Goal: Information Seeking & Learning: Learn about a topic

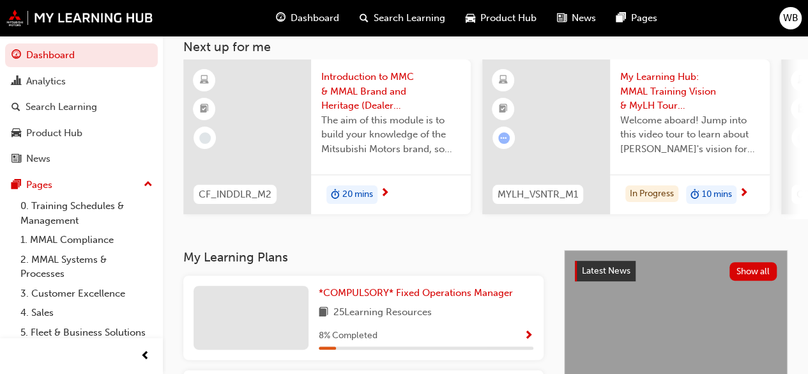
scroll to position [79, 0]
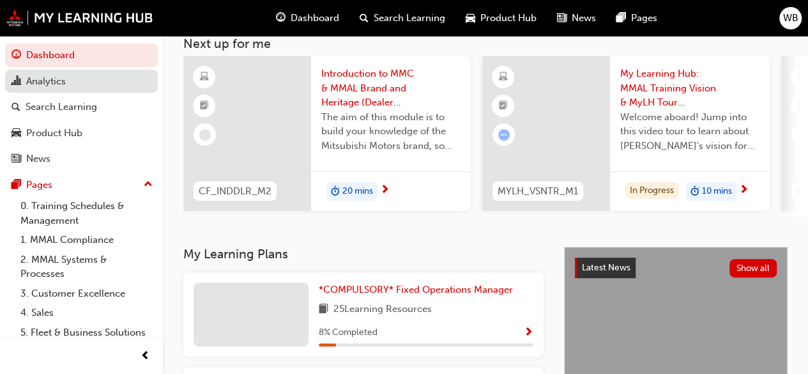
click at [84, 84] on div "Analytics" at bounding box center [81, 81] width 140 height 16
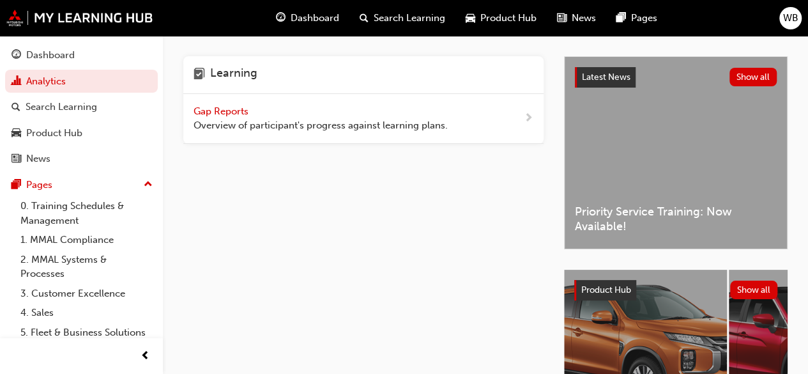
click at [517, 116] on div "Gap Reports Overview of participant's progress against learning plans." at bounding box center [363, 119] width 360 height 50
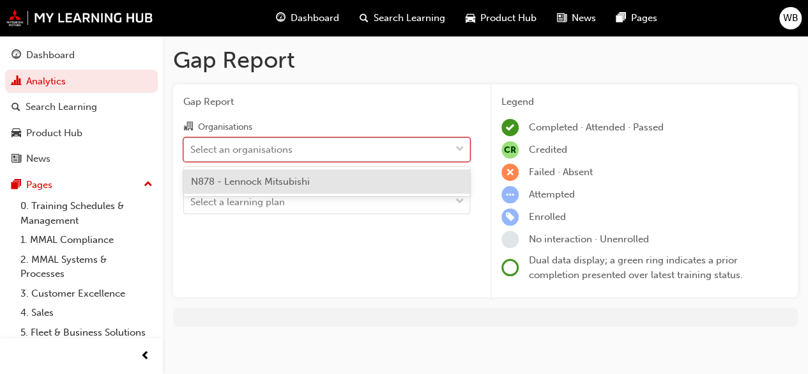
click at [459, 151] on span "down-icon" at bounding box center [460, 149] width 9 height 17
click at [192, 151] on input "Organisations option N878 - Lennock Mitsubishi focused, 1 of 1. 1 result availa…" at bounding box center [190, 148] width 1 height 11
click at [386, 179] on div "N878 - Lennock Mitsubishi" at bounding box center [326, 181] width 287 height 25
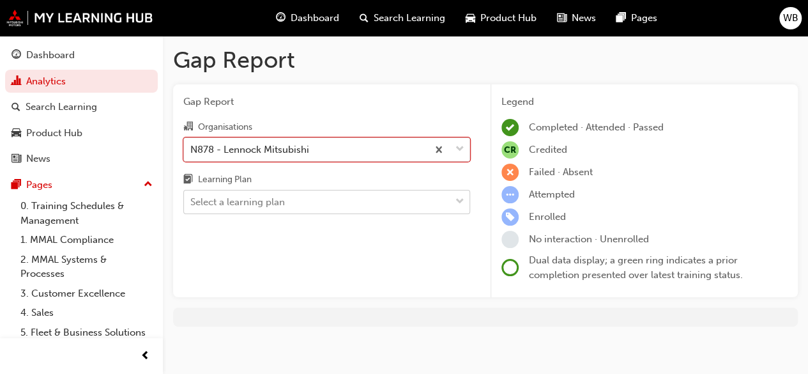
scroll to position [5, 0]
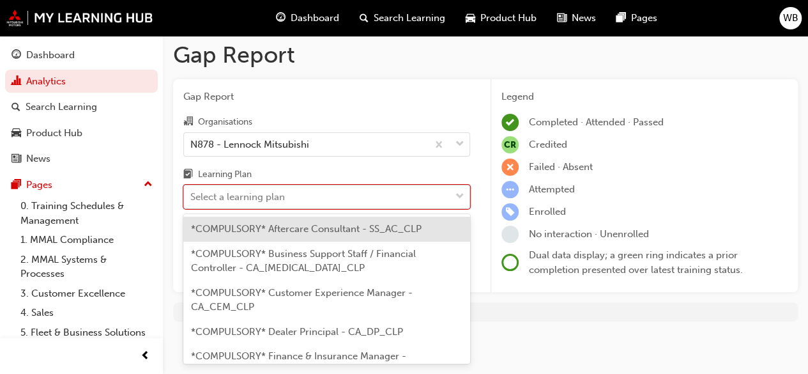
click at [457, 199] on span "down-icon" at bounding box center [460, 196] width 9 height 17
click at [192, 199] on input "Learning Plan option *COMPULSORY* Aftercare Consultant - SS_AC_CLP focused, 1 o…" at bounding box center [190, 196] width 1 height 11
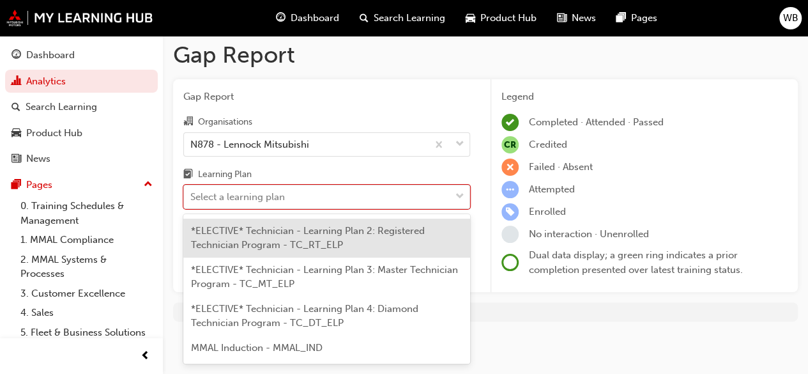
scroll to position [848, 0]
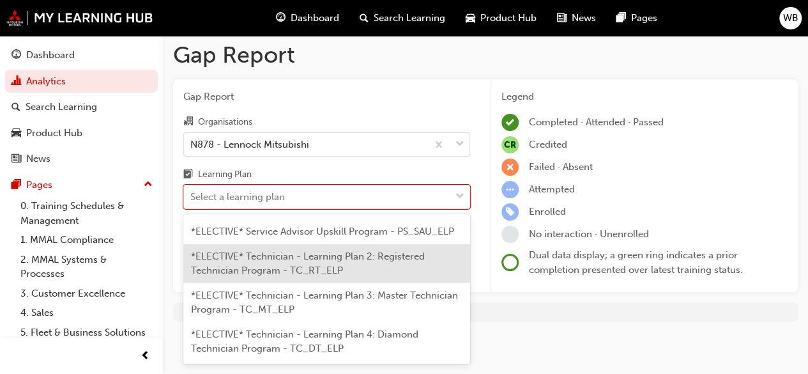
click at [275, 277] on span "*ELECTIVE* Technician - Learning Plan 2: Registered Technician Program - TC_RT_…" at bounding box center [308, 263] width 234 height 26
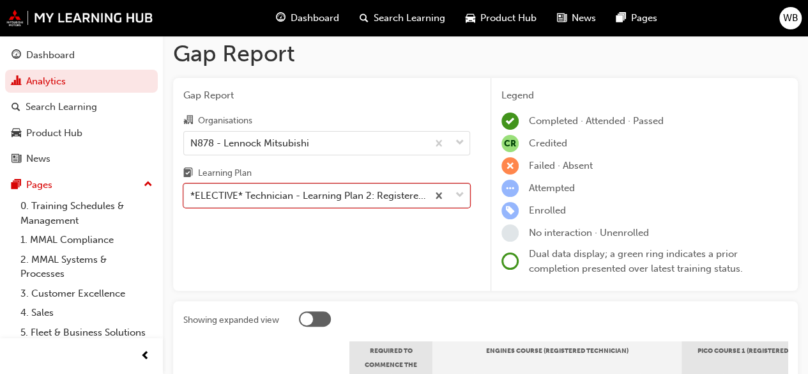
scroll to position [4, 0]
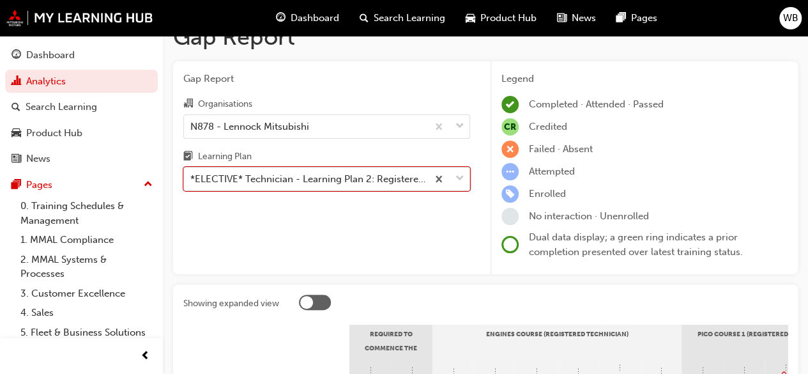
click at [461, 197] on body "Your version of Internet Explorer is outdated and not supported. Please upgrade…" at bounding box center [404, 164] width 808 height 374
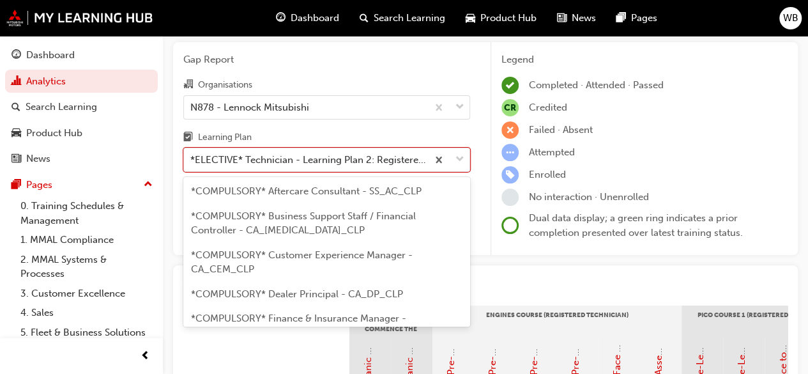
scroll to position [0, 0]
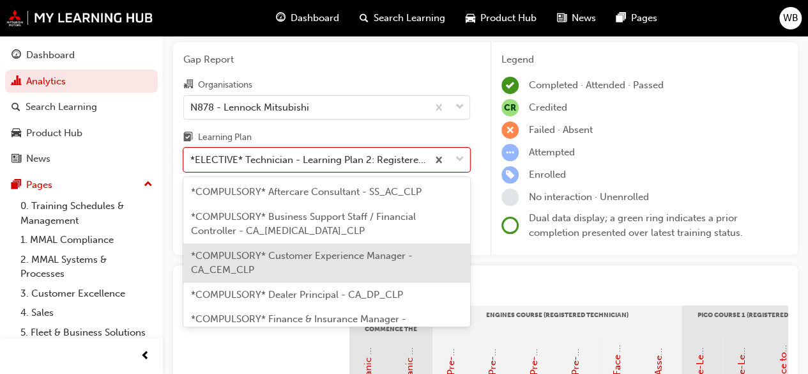
click at [353, 255] on span "*COMPULSORY* Customer Experience Manager - CA_CEM_CLP" at bounding box center [302, 263] width 222 height 26
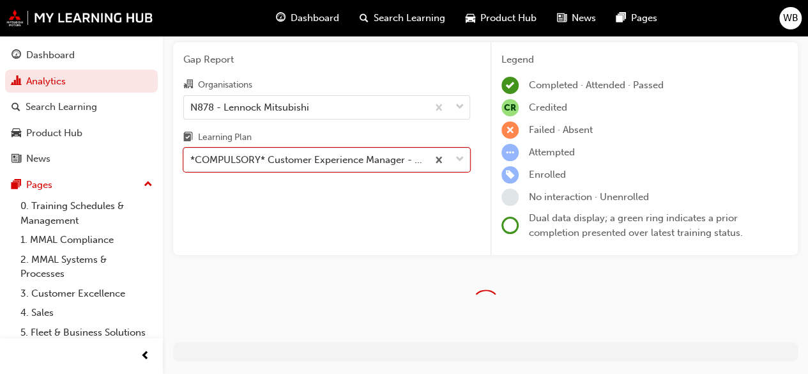
scroll to position [38, 0]
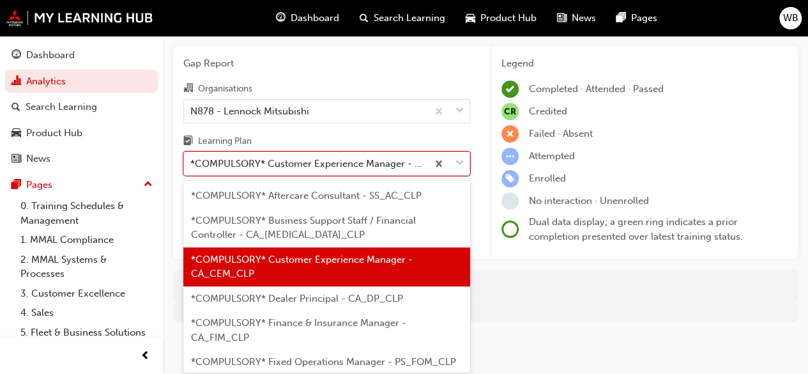
click at [367, 169] on div "*COMPULSORY* Customer Experience Manager - CA_CEM_CLP" at bounding box center [309, 164] width 238 height 15
click at [192, 169] on input "Learning Plan option *COMPULSORY* Customer Experience Manager - CA_CEM_CLP, sel…" at bounding box center [190, 163] width 1 height 11
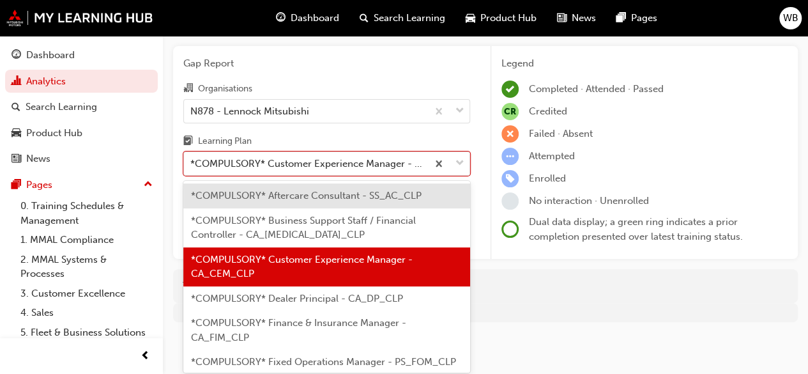
click at [355, 261] on span "*COMPULSORY* Customer Experience Manager - CA_CEM_CLP" at bounding box center [302, 267] width 222 height 26
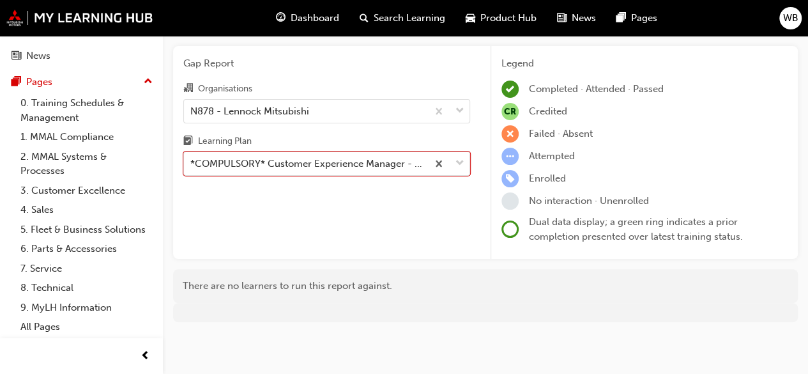
scroll to position [116, 0]
click at [54, 269] on link "7. Service" at bounding box center [86, 269] width 142 height 20
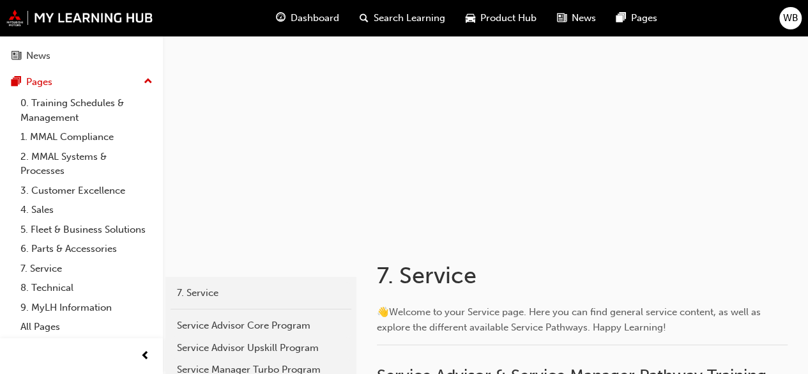
scroll to position [17, 0]
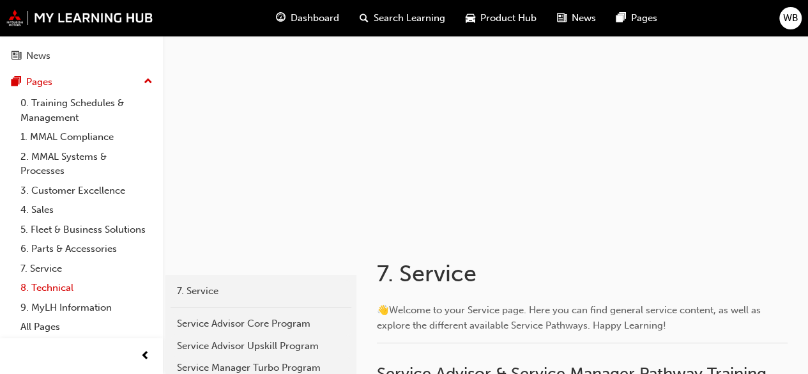
click at [40, 284] on link "8. Technical" at bounding box center [86, 288] width 142 height 20
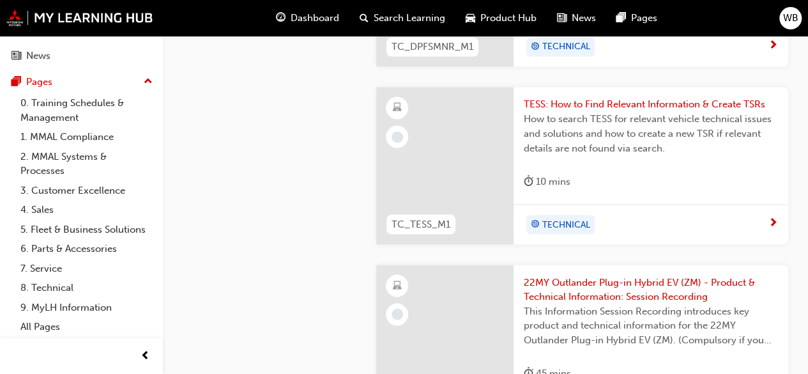
scroll to position [1117, 0]
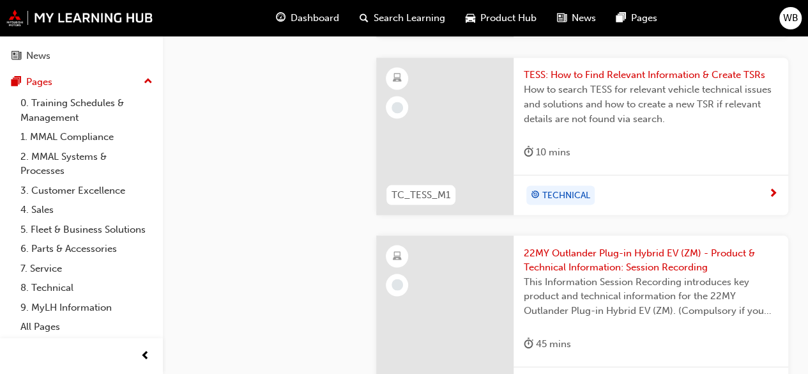
click at [781, 189] on div "TECHNICAL" at bounding box center [651, 194] width 275 height 40
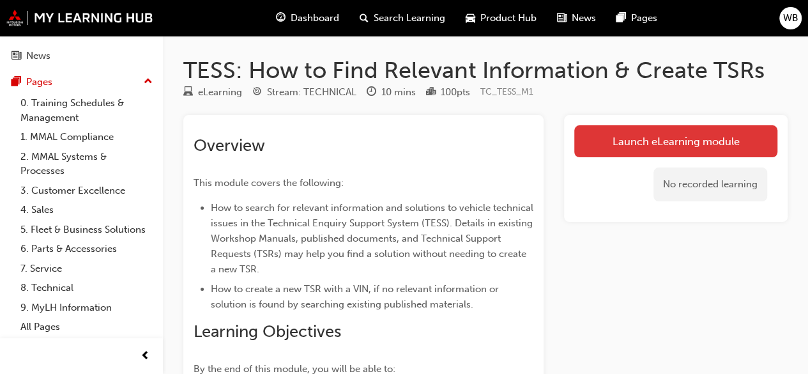
click at [693, 140] on link "Launch eLearning module" at bounding box center [675, 141] width 203 height 32
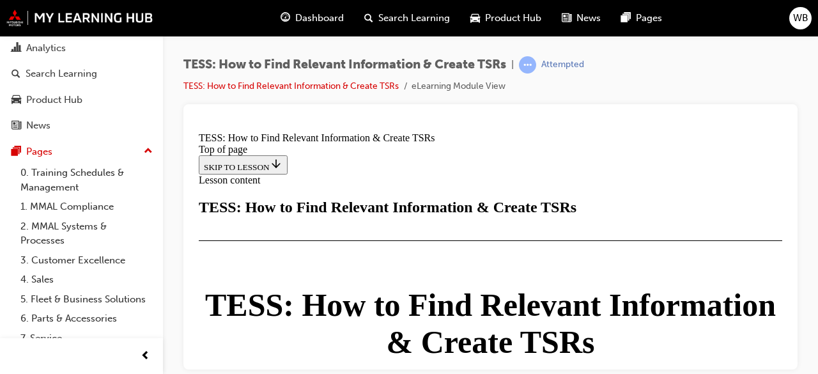
scroll to position [31, 0]
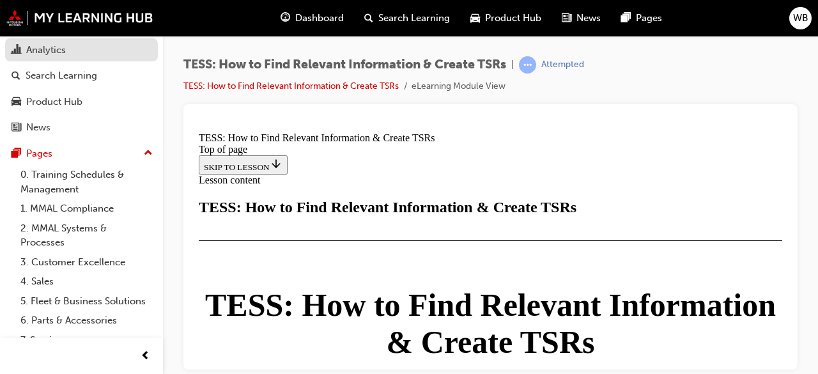
click at [38, 45] on div "Analytics" at bounding box center [46, 50] width 40 height 15
